Goal: Task Accomplishment & Management: Use online tool/utility

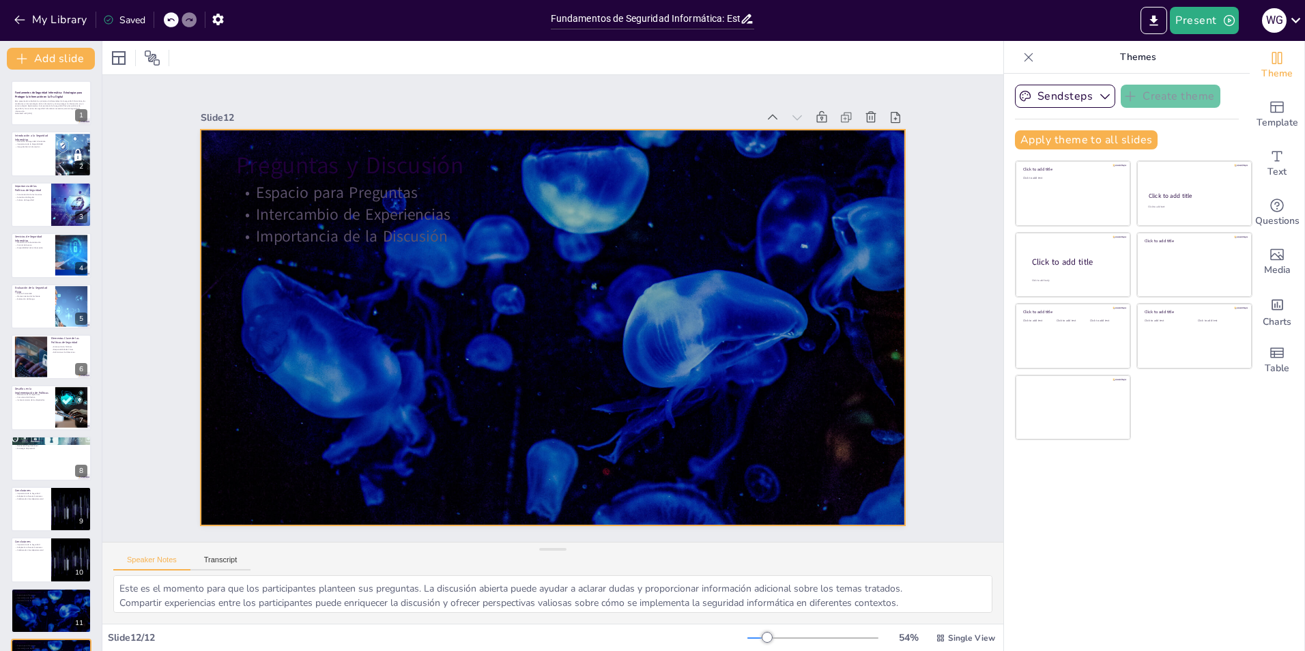
scroll to position [44, 0]
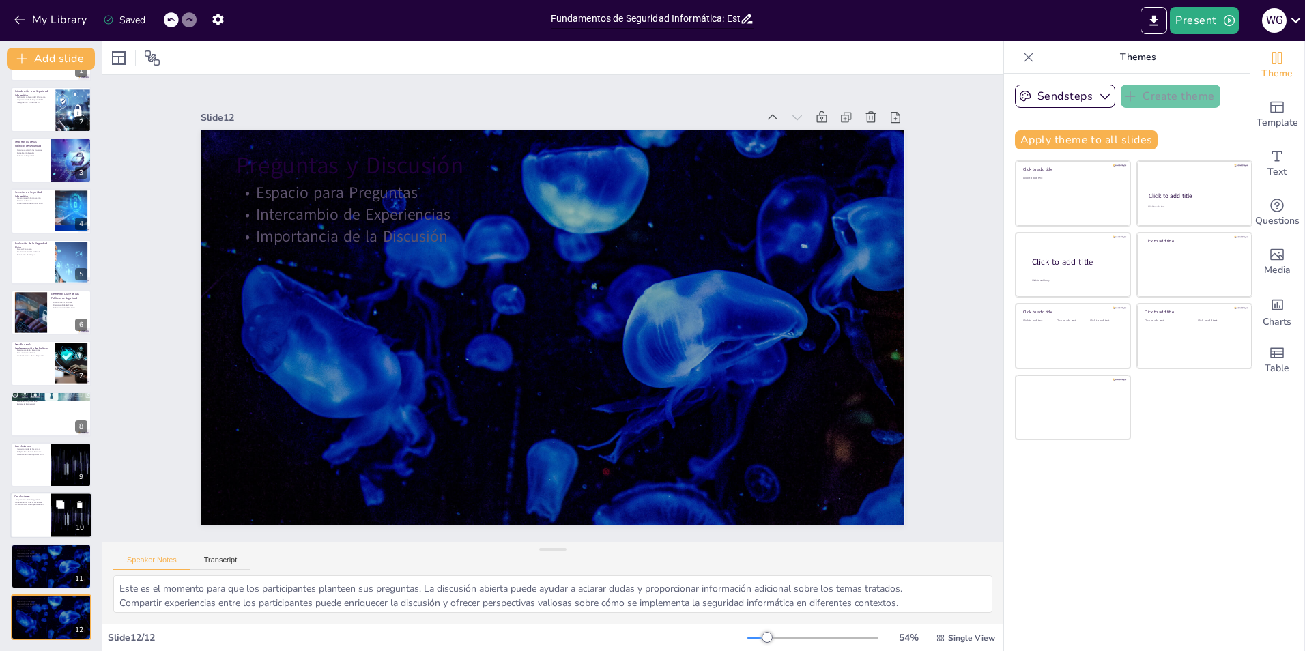
click at [48, 506] on div at bounding box center [51, 516] width 82 height 46
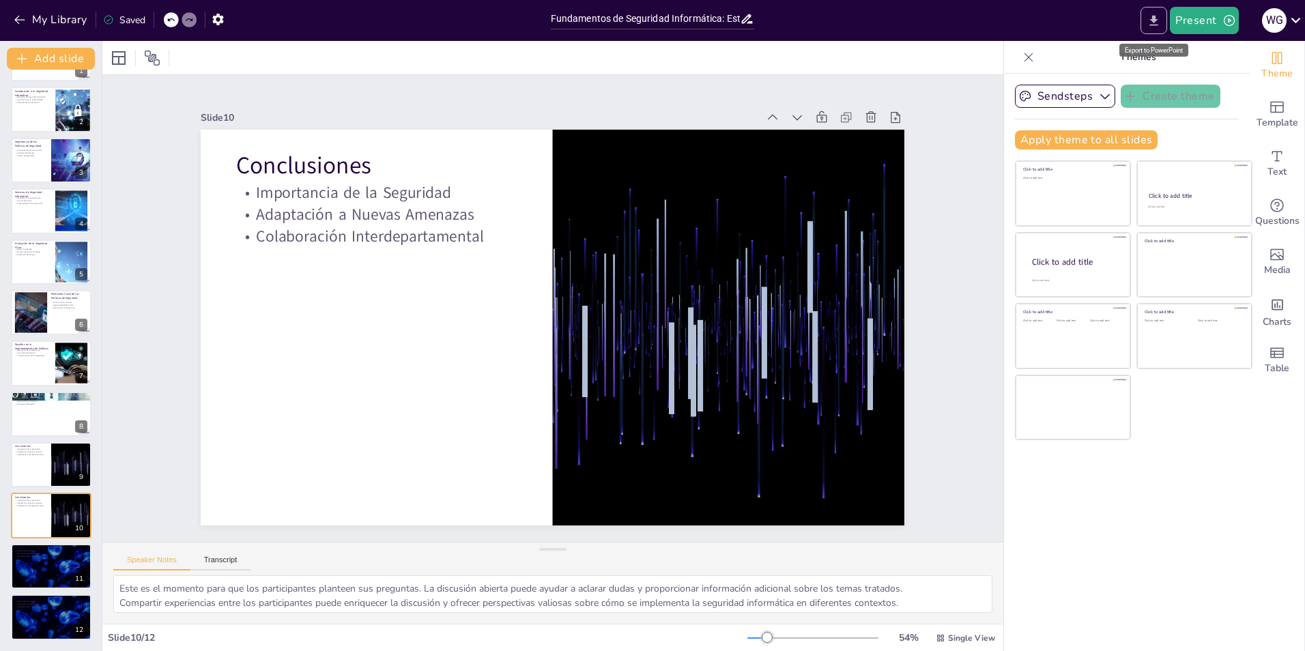
click at [1158, 23] on icon "Export to PowerPoint" at bounding box center [1153, 21] width 14 height 14
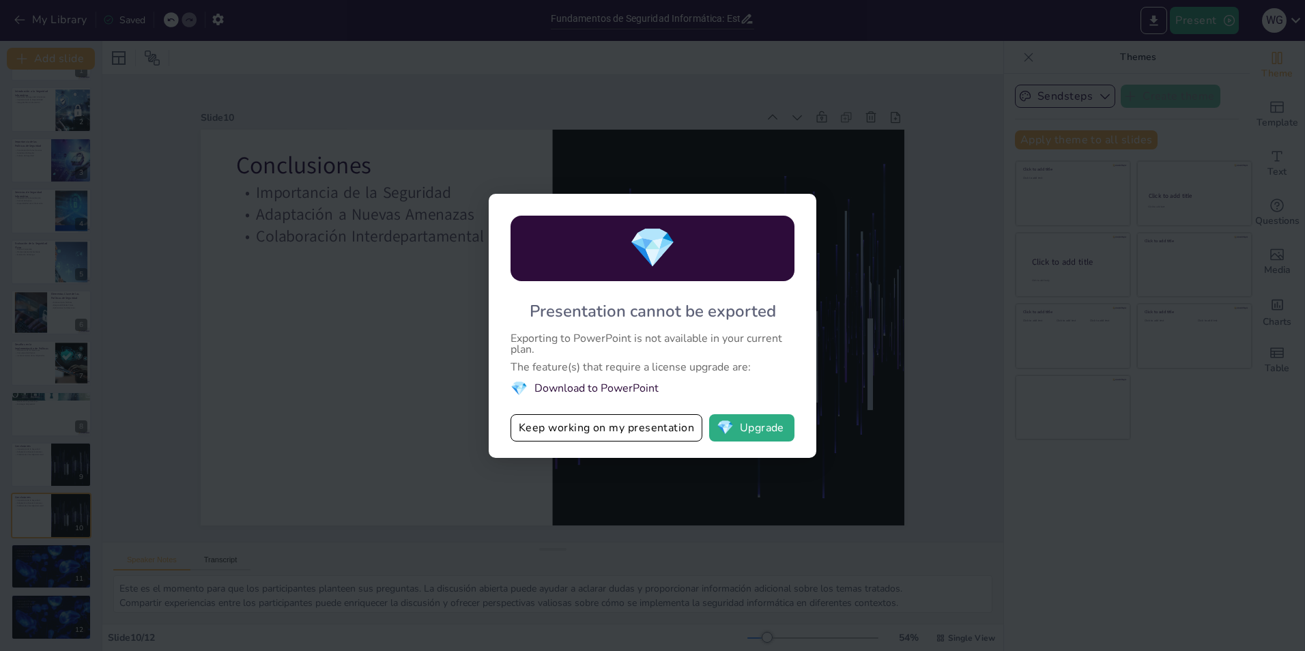
click at [656, 432] on button "Keep working on my presentation" at bounding box center [606, 427] width 192 height 27
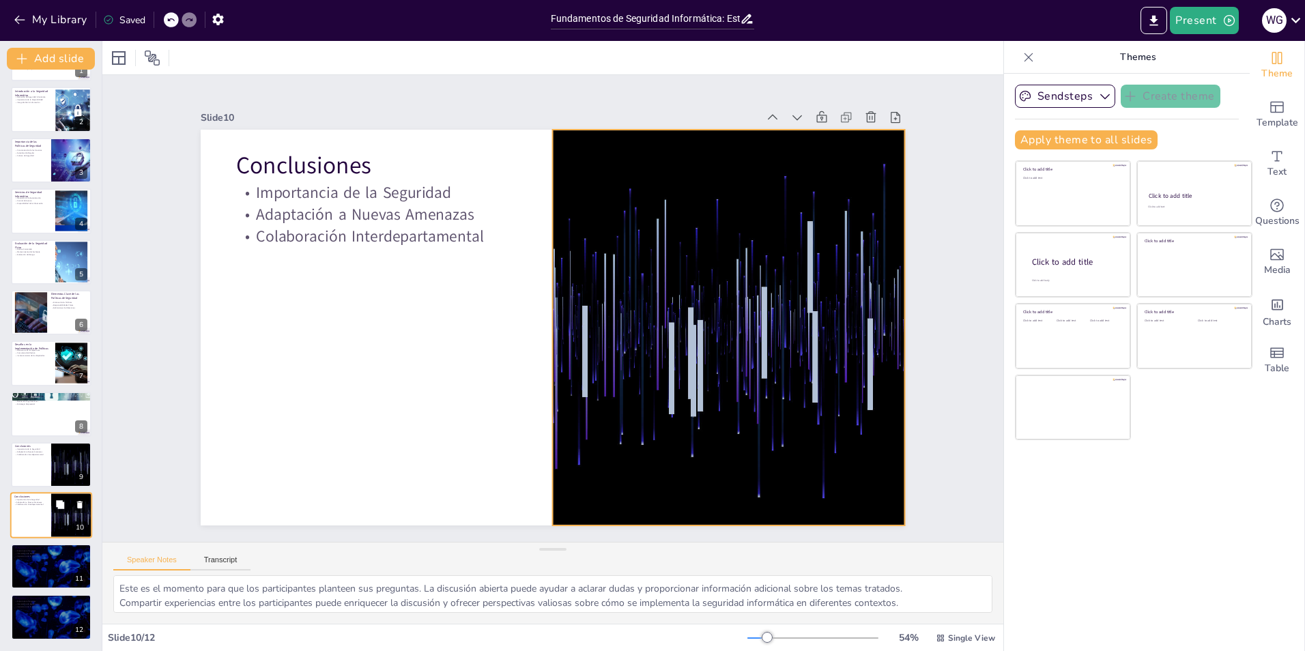
click at [58, 520] on div at bounding box center [72, 516] width 82 height 46
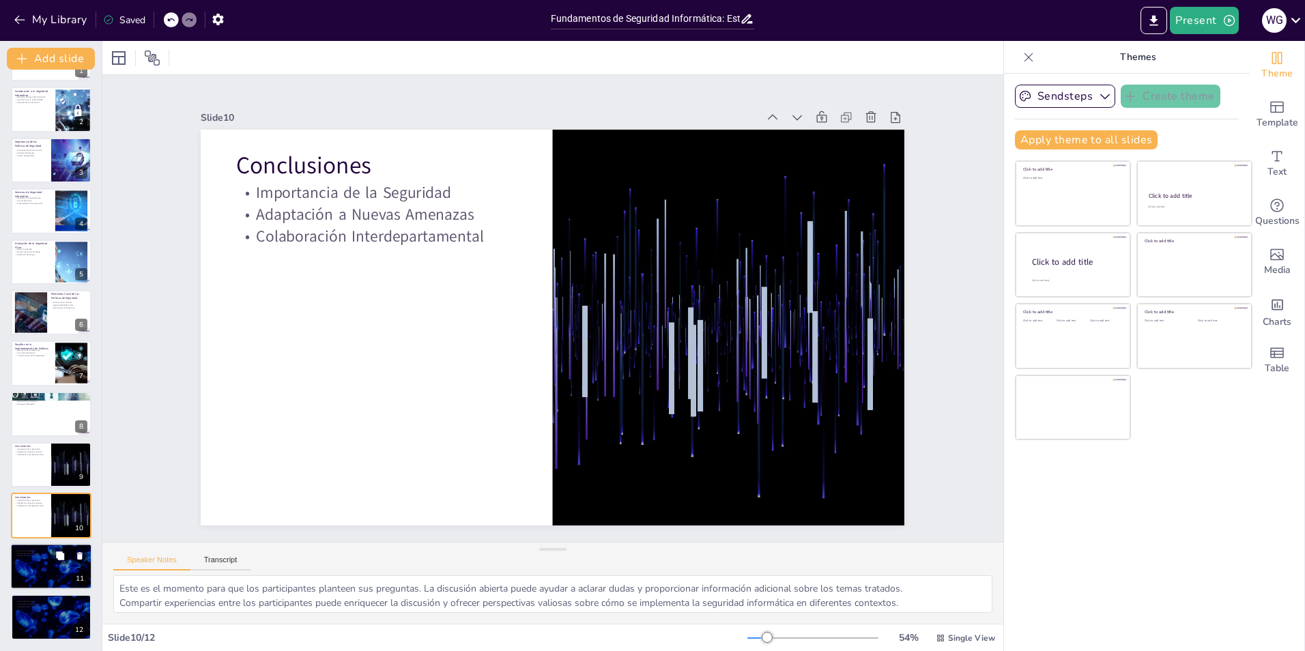
click at [73, 586] on div at bounding box center [51, 566] width 82 height 46
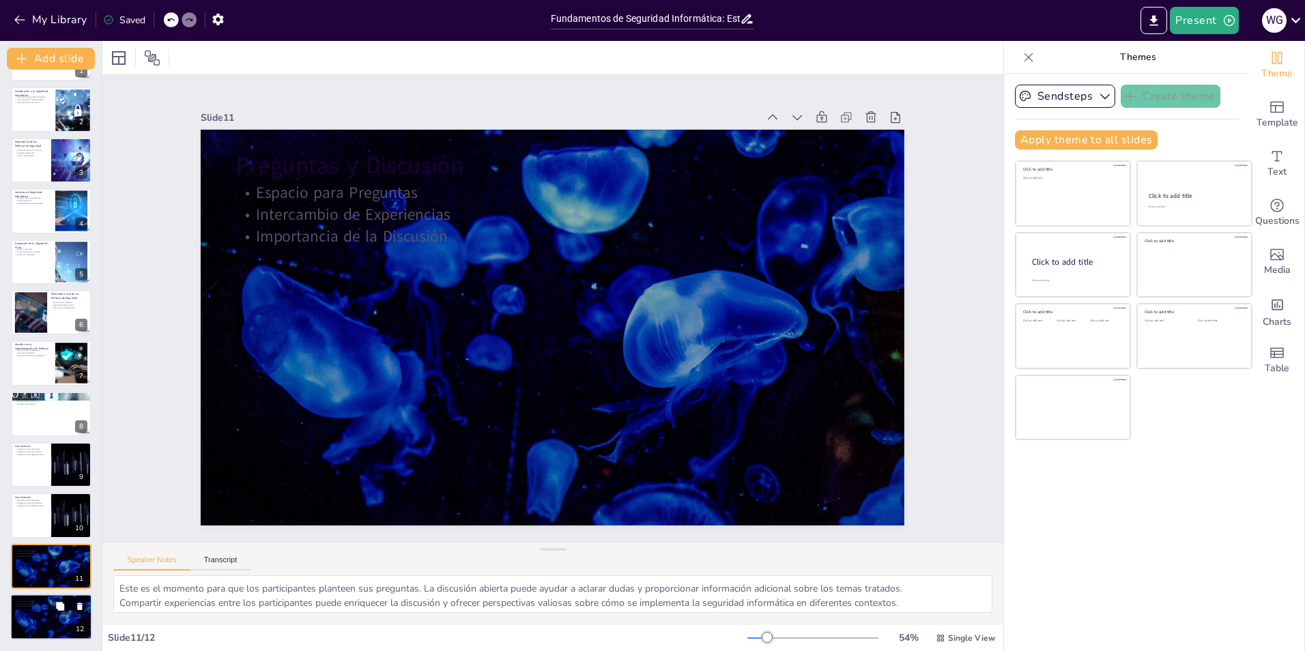
click at [31, 621] on div at bounding box center [51, 617] width 82 height 46
click at [59, 332] on div at bounding box center [51, 312] width 82 height 46
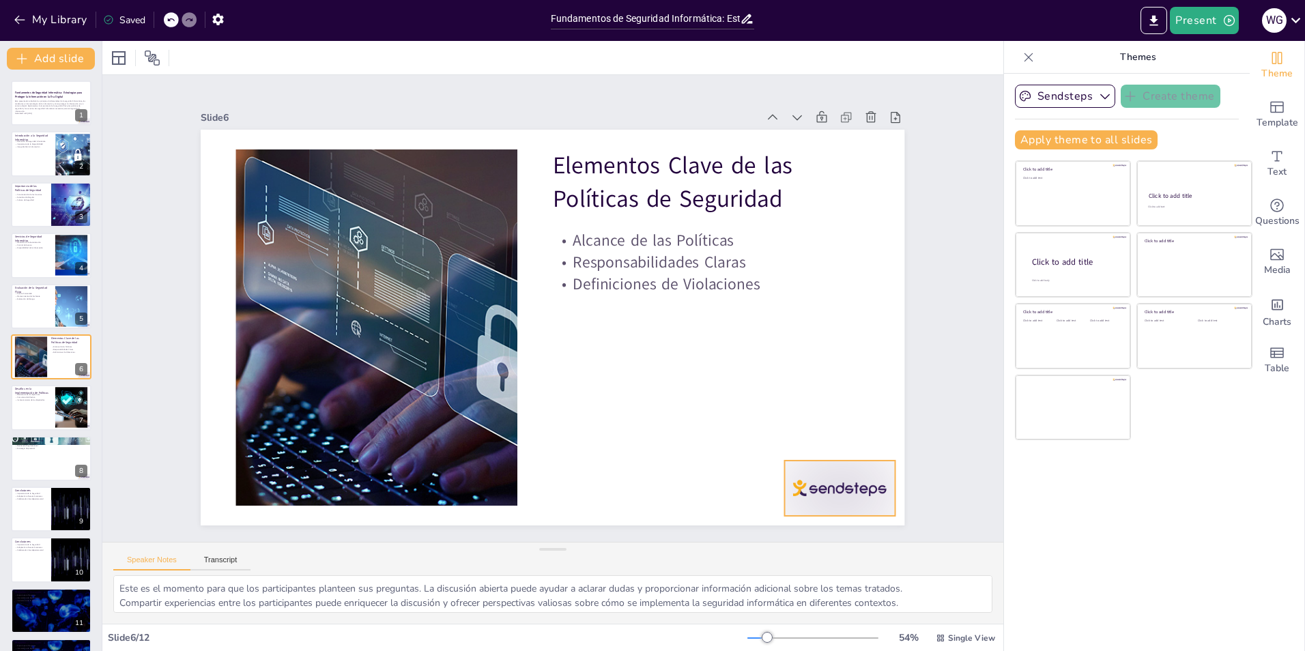
click at [836, 478] on div at bounding box center [840, 488] width 110 height 55
click at [844, 426] on icon at bounding box center [849, 433] width 16 height 16
click at [203, 111] on div "Slide 6" at bounding box center [479, 117] width 556 height 13
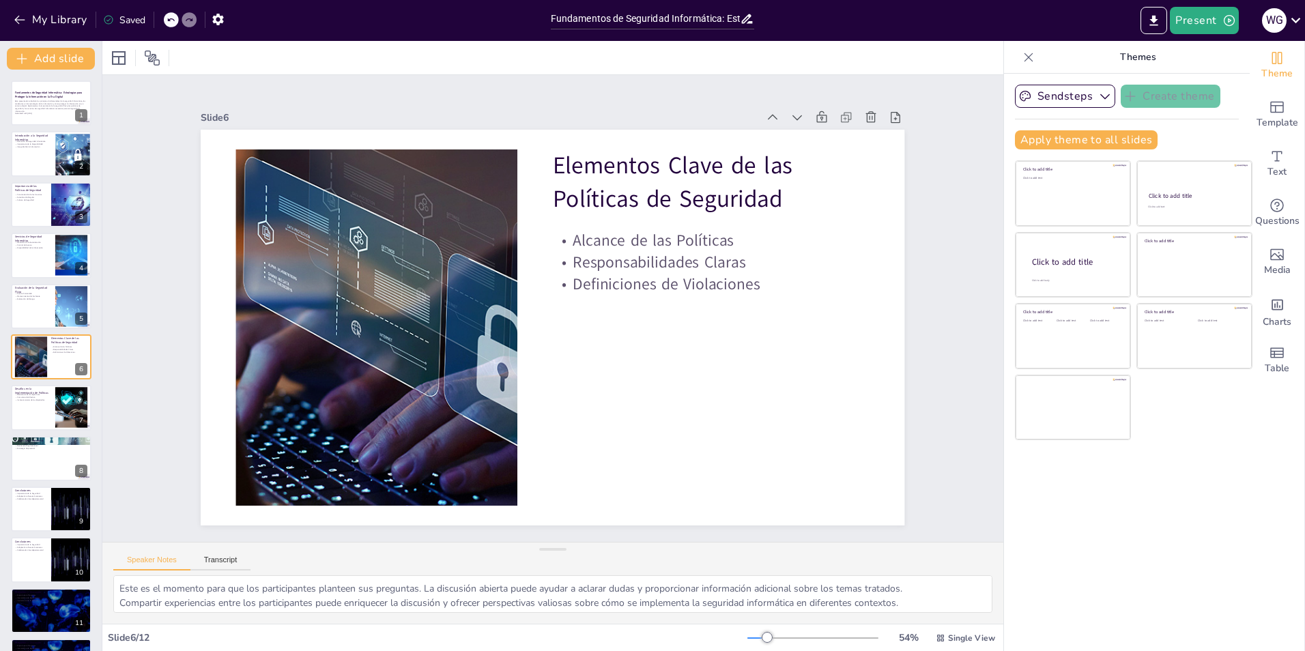
click at [132, 12] on div "Saved" at bounding box center [120, 19] width 49 height 25
click at [131, 25] on div "Saved" at bounding box center [124, 20] width 42 height 13
click at [129, 18] on div "Saved" at bounding box center [124, 20] width 42 height 13
click at [128, 18] on div "Saved" at bounding box center [124, 20] width 42 height 13
click at [127, 19] on div "Saved" at bounding box center [124, 20] width 42 height 13
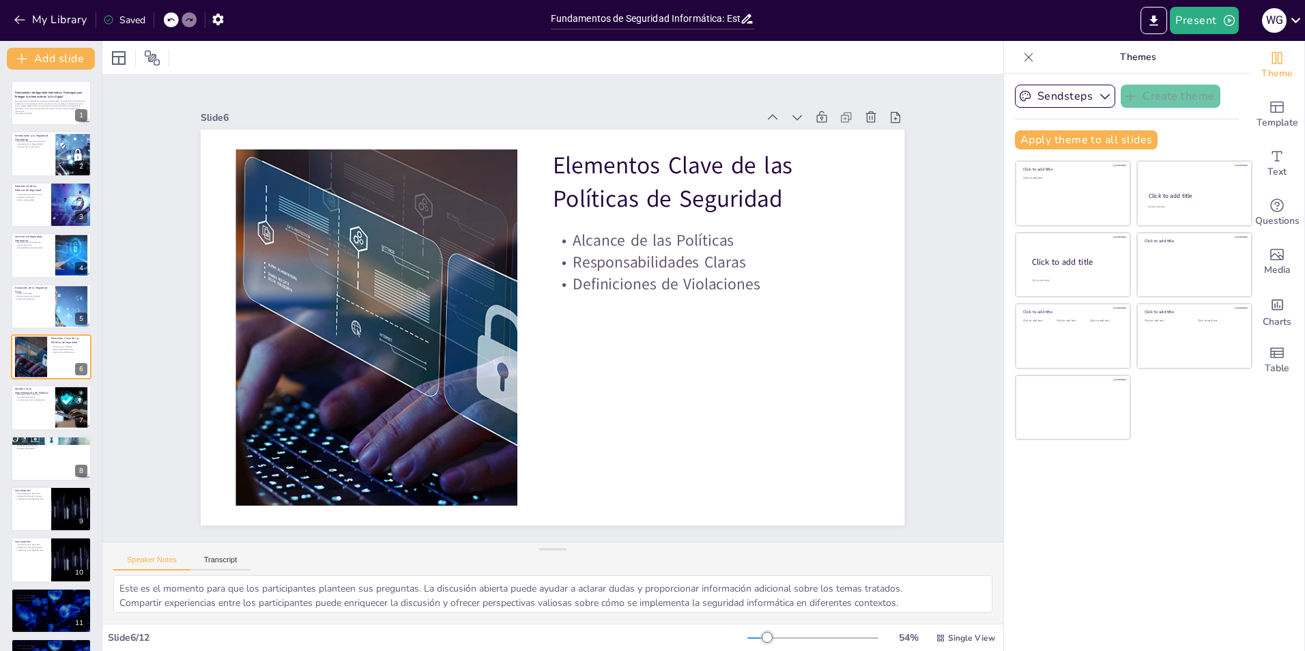
click at [127, 20] on div "Saved" at bounding box center [124, 20] width 42 height 13
click at [1098, 96] on icon "button" at bounding box center [1105, 96] width 14 height 14
click at [1098, 98] on icon "button" at bounding box center [1105, 96] width 14 height 14
click at [1086, 98] on button "Sendsteps" at bounding box center [1065, 96] width 100 height 23
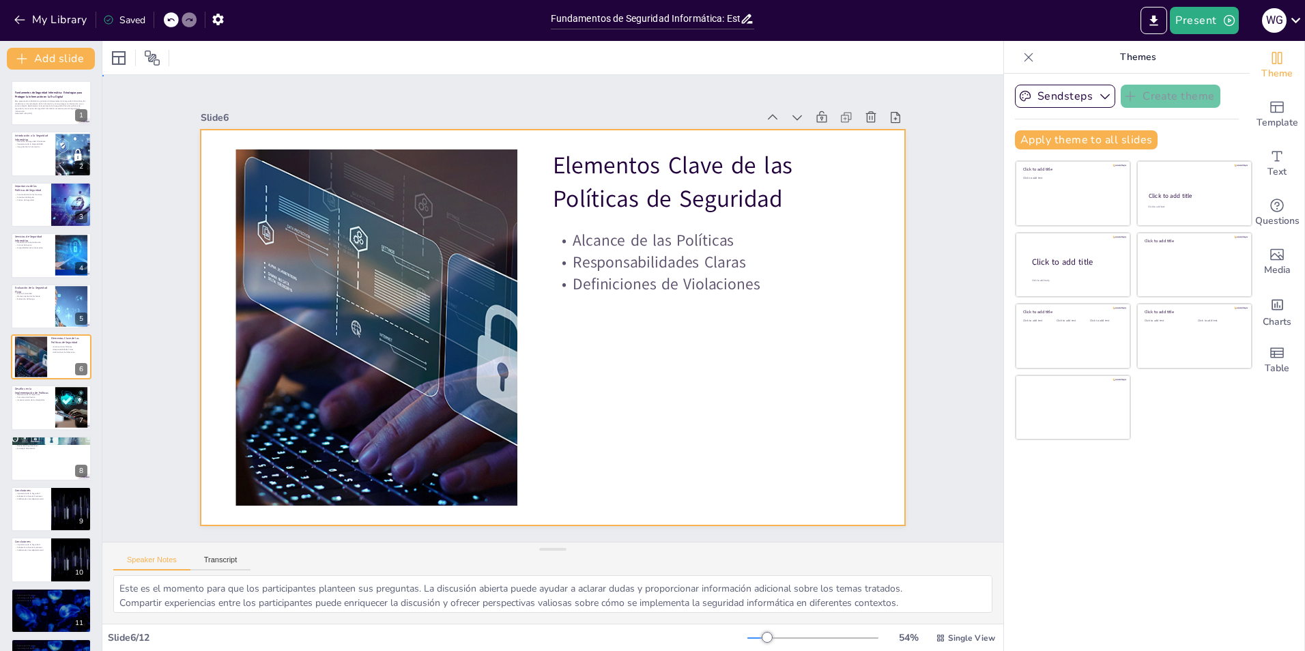
click at [678, 407] on div at bounding box center [553, 328] width 704 height 396
click at [1196, 16] on button "Present" at bounding box center [1204, 20] width 68 height 27
click at [1214, 50] on li "Vista previa de la presentación" at bounding box center [1243, 51] width 145 height 22
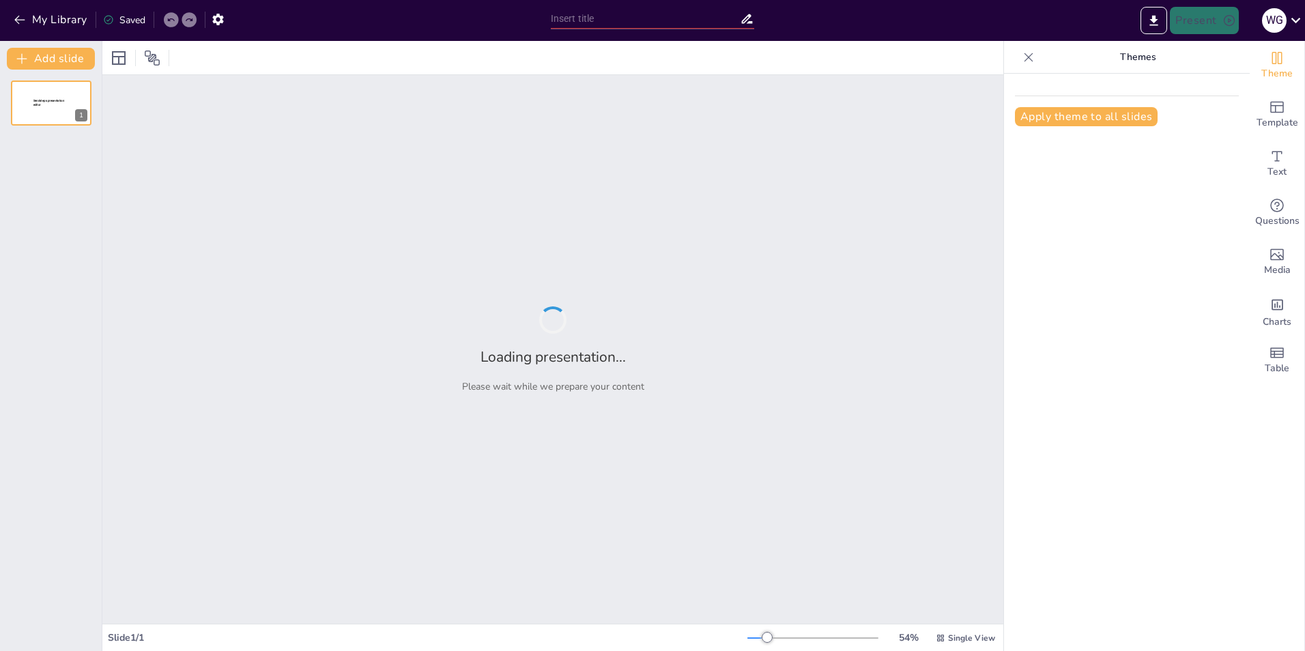
type input "Fundamentos de Seguridad Informática: Estrategias para Proteger la Información …"
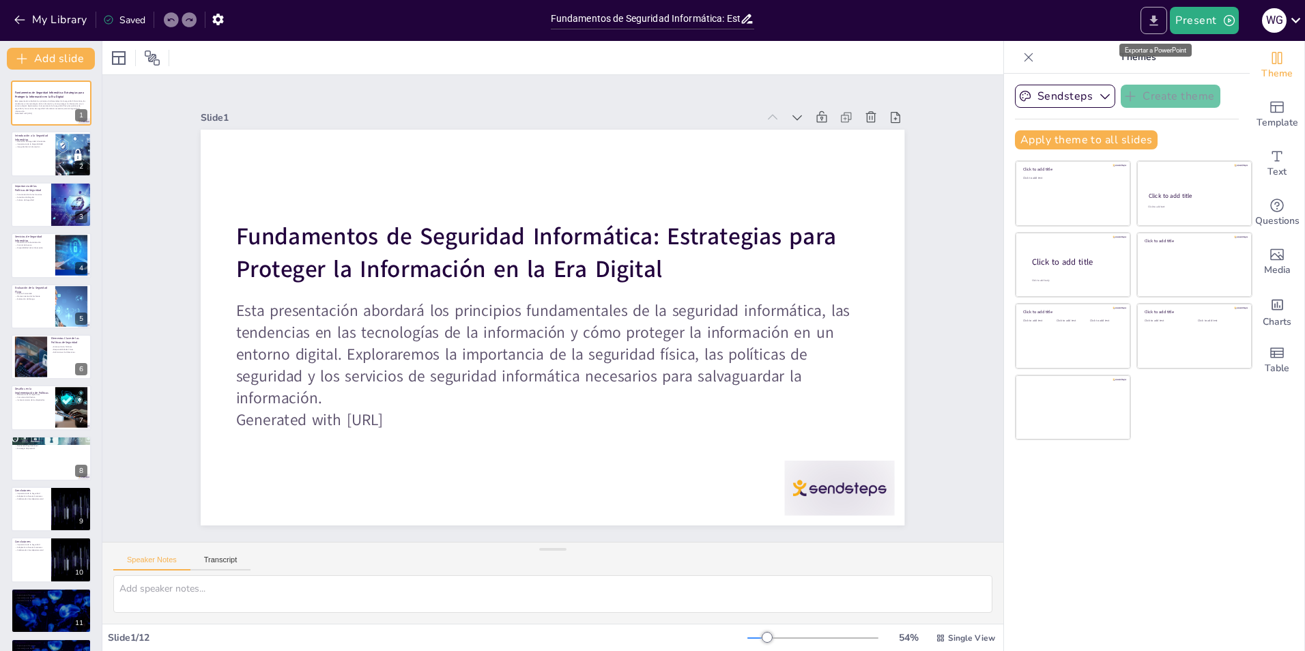
click at [1153, 17] on icon "Export to PowerPoint" at bounding box center [1153, 21] width 14 height 14
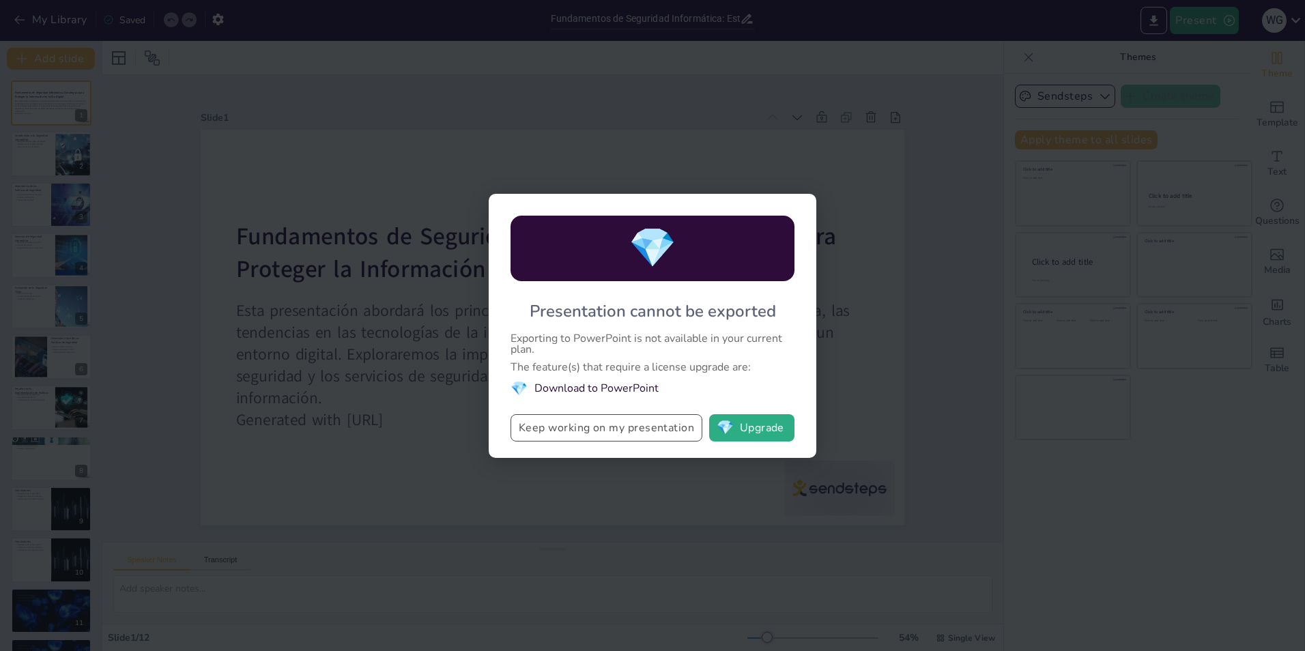
click at [623, 424] on button "Keep working on my presentation" at bounding box center [606, 427] width 192 height 27
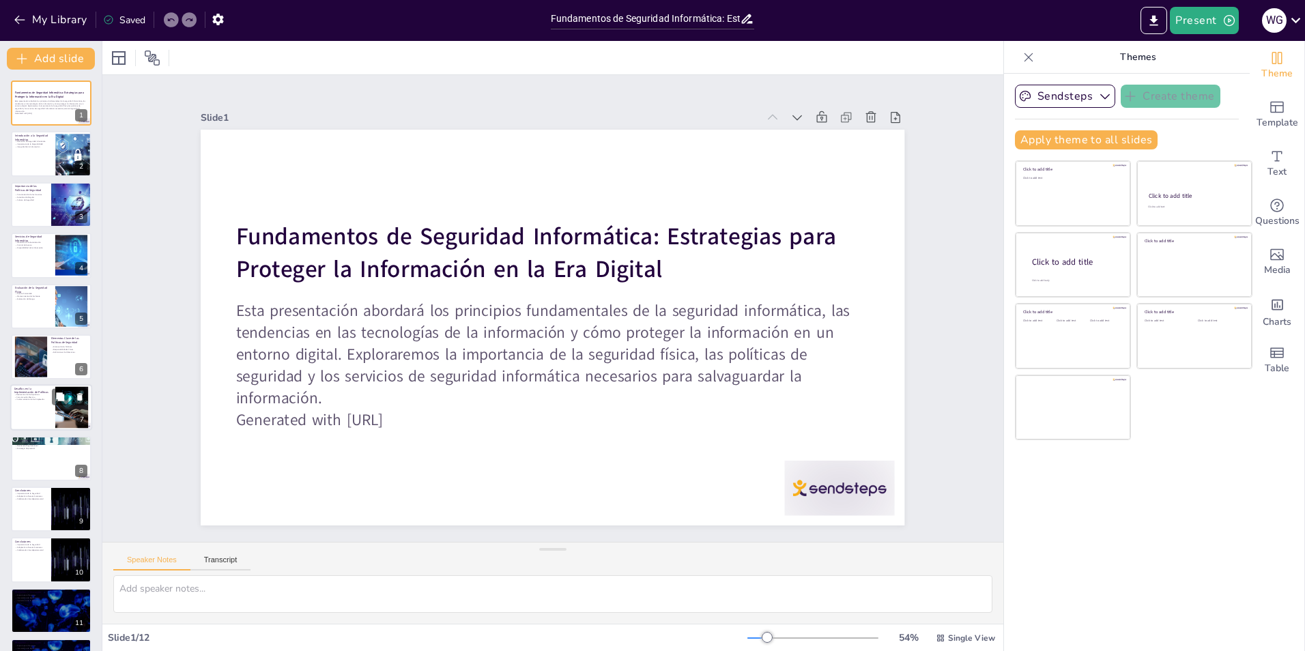
click at [71, 407] on div at bounding box center [72, 408] width 54 height 42
type textarea "La resistencia por parte de los altos ejecutivos puede ser un obstáculo signifi…"
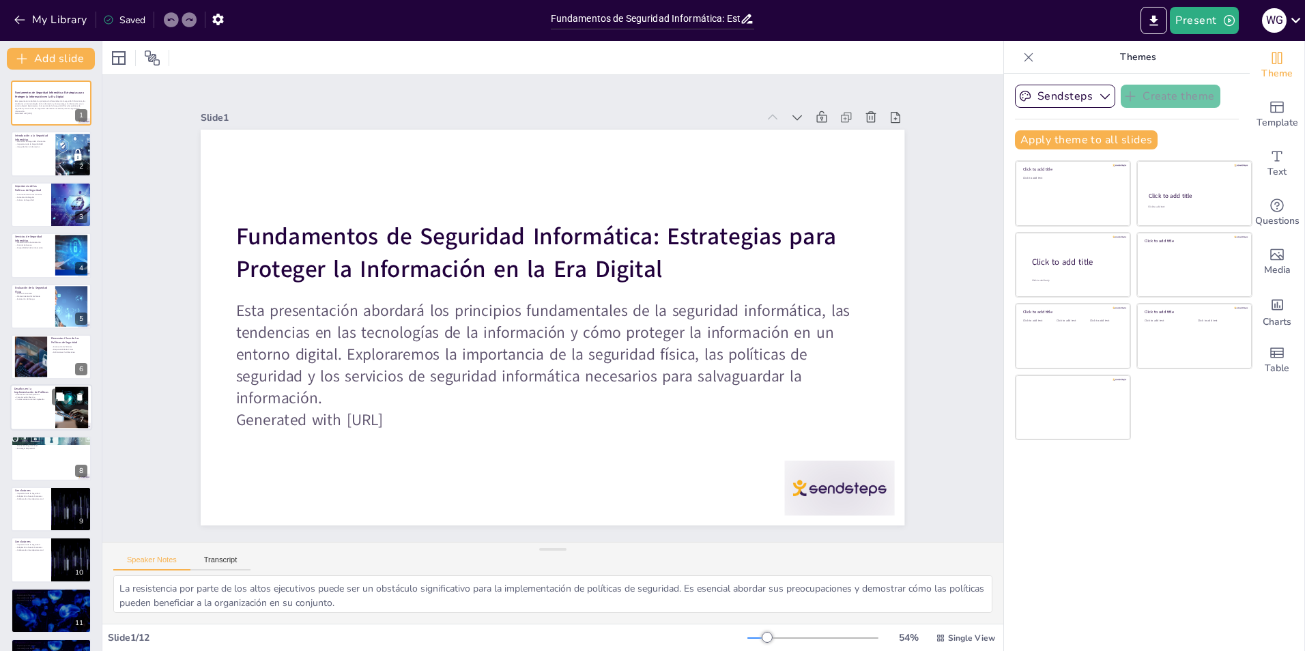
scroll to position [44, 0]
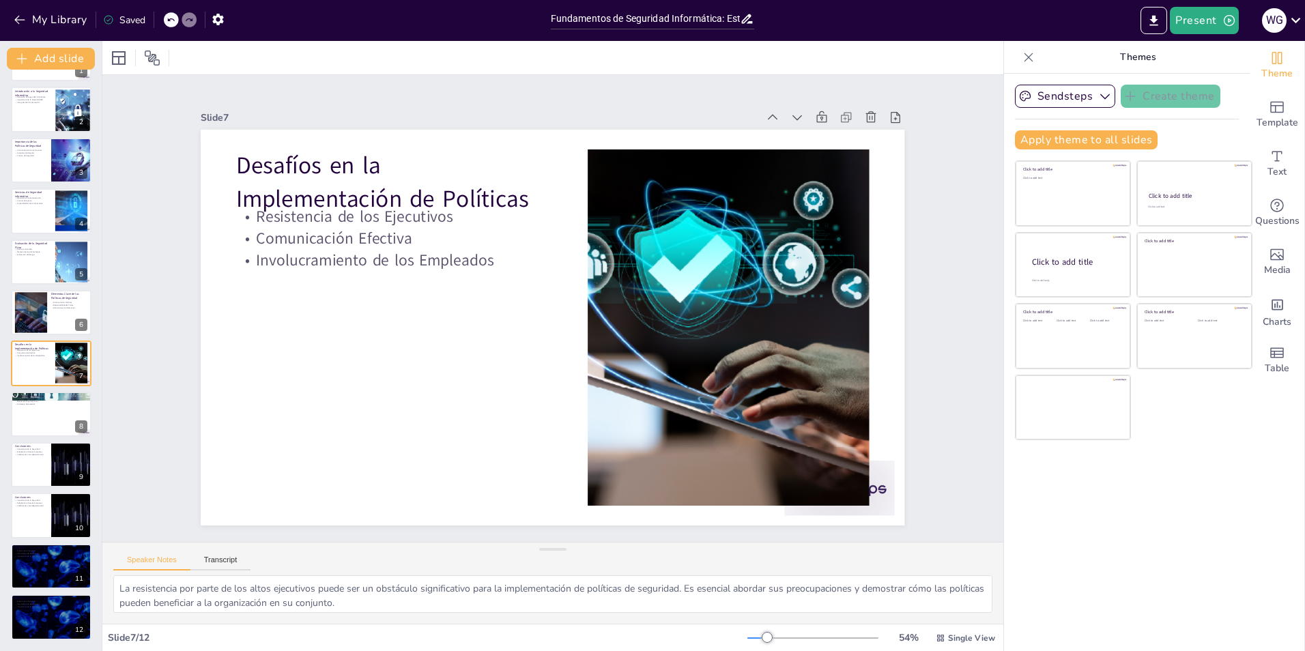
click at [275, 111] on div "Slide 7" at bounding box center [541, 104] width 533 height 184
